Goal: Information Seeking & Learning: Learn about a topic

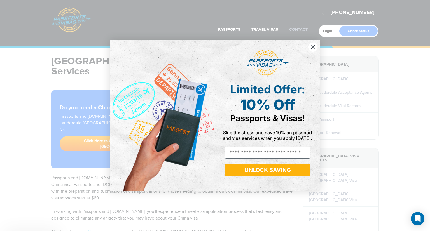
click at [293, 25] on div "Close dialog Limited Offer: 10% Off Passports & Visas! Skip the stress and save…" at bounding box center [215, 115] width 430 height 231
click at [316, 47] on circle "Close dialog" at bounding box center [312, 47] width 9 height 9
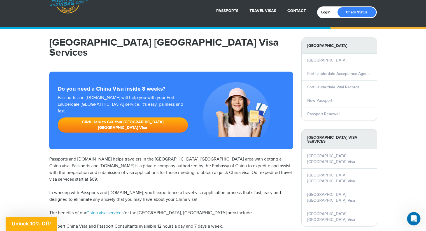
scroll to position [56, 0]
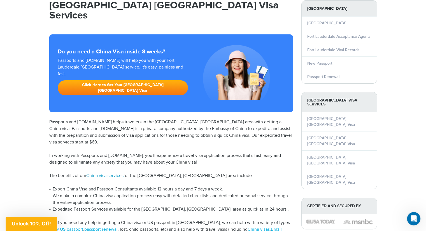
click at [102, 173] on link "China visa services" at bounding box center [104, 175] width 37 height 5
